Goal: Transaction & Acquisition: Purchase product/service

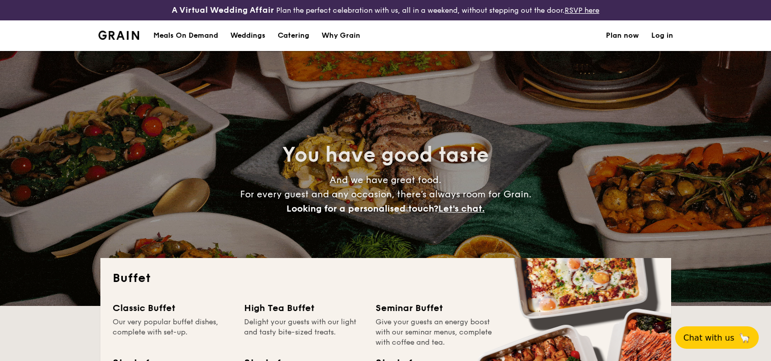
select select
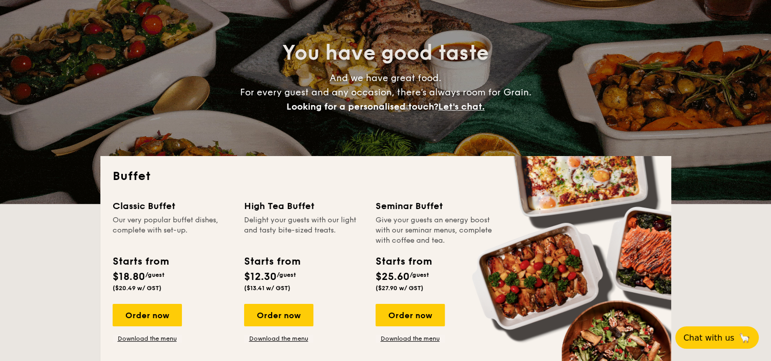
scroll to position [204, 0]
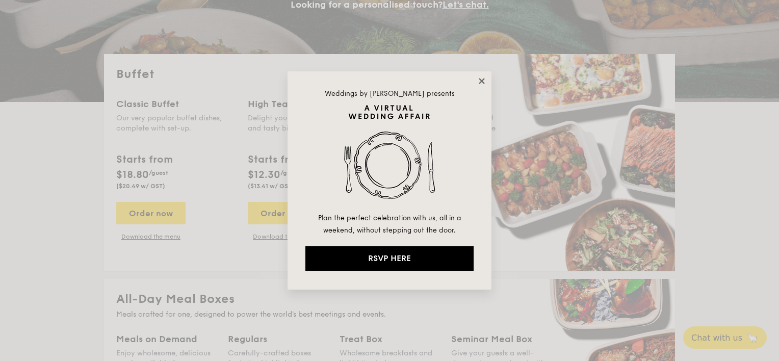
click at [482, 82] on icon at bounding box center [482, 81] width 6 height 6
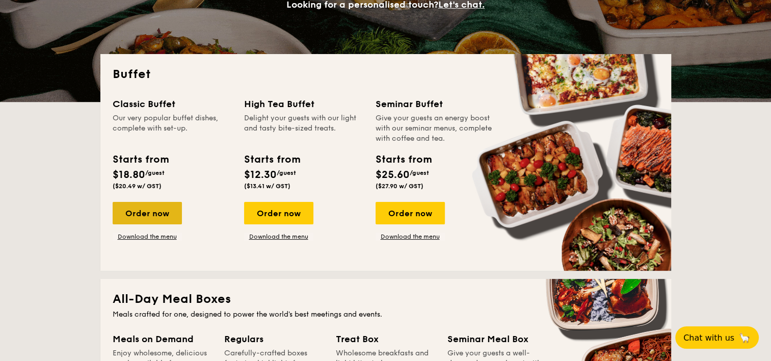
click at [153, 207] on div "Order now" at bounding box center [147, 213] width 69 height 22
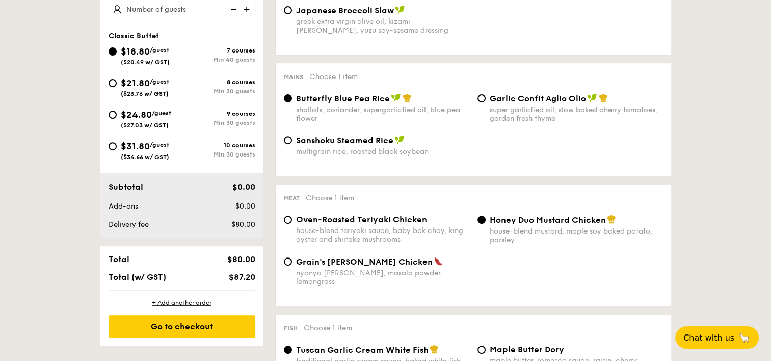
scroll to position [408, 0]
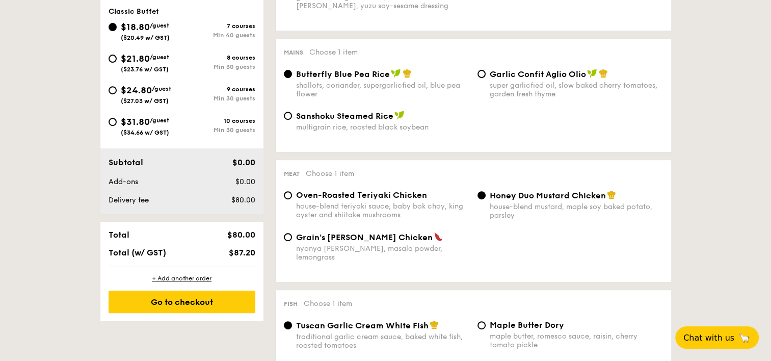
click at [166, 67] on span "($23.76 w/ GST)" at bounding box center [145, 69] width 48 height 7
click at [117, 63] on input "$21.80 /guest ($23.76 w/ GST) 8 courses Min 30 guests" at bounding box center [113, 59] width 8 height 8
radio input "true"
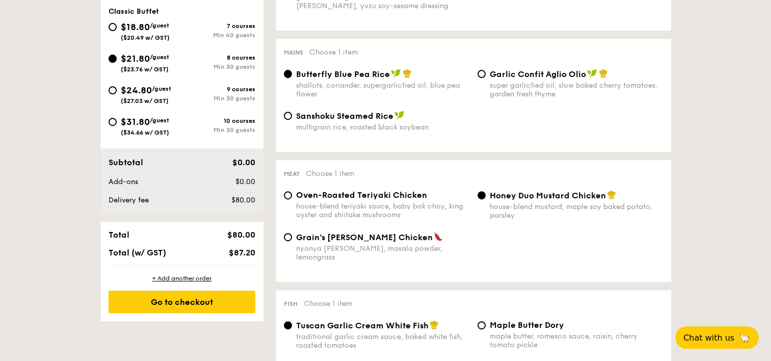
radio input "true"
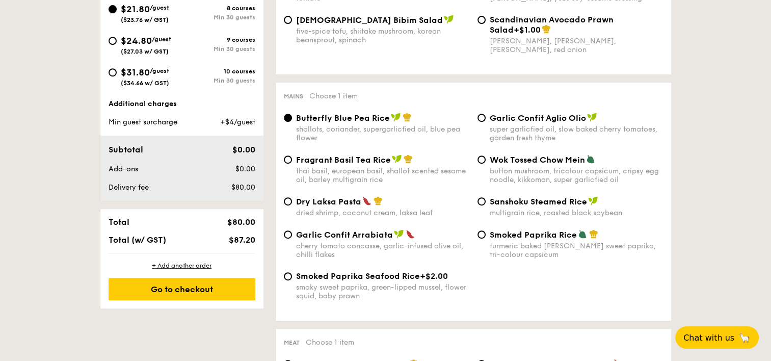
scroll to position [459, 0]
